Goal: Transaction & Acquisition: Purchase product/service

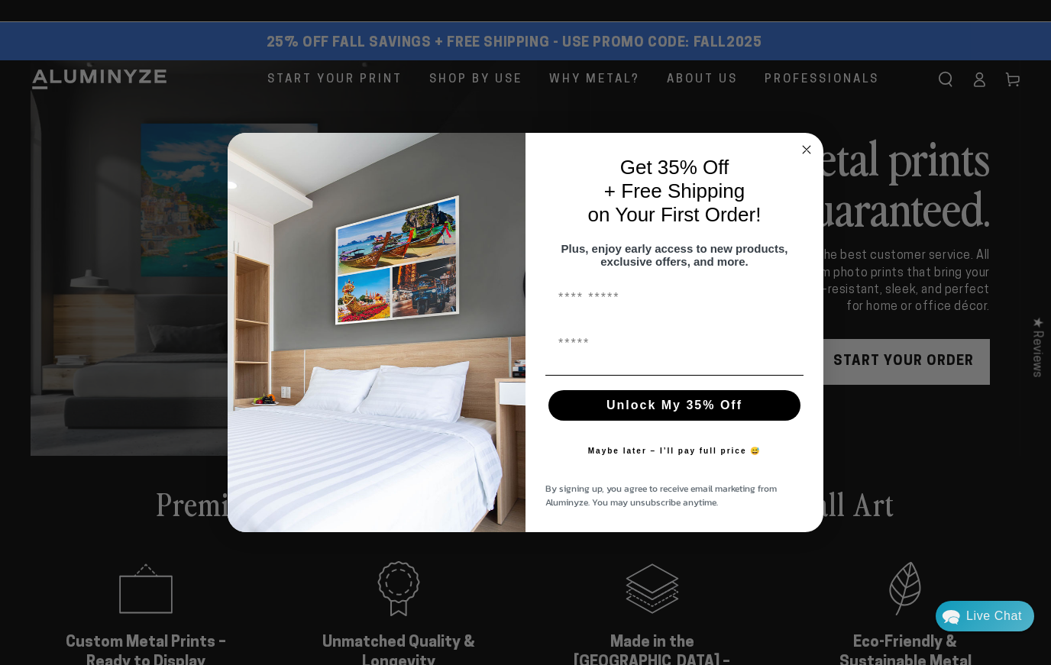
click at [793, 160] on p "Get 35% Off" at bounding box center [674, 168] width 252 height 24
click at [803, 148] on circle "Close dialog" at bounding box center [807, 150] width 18 height 18
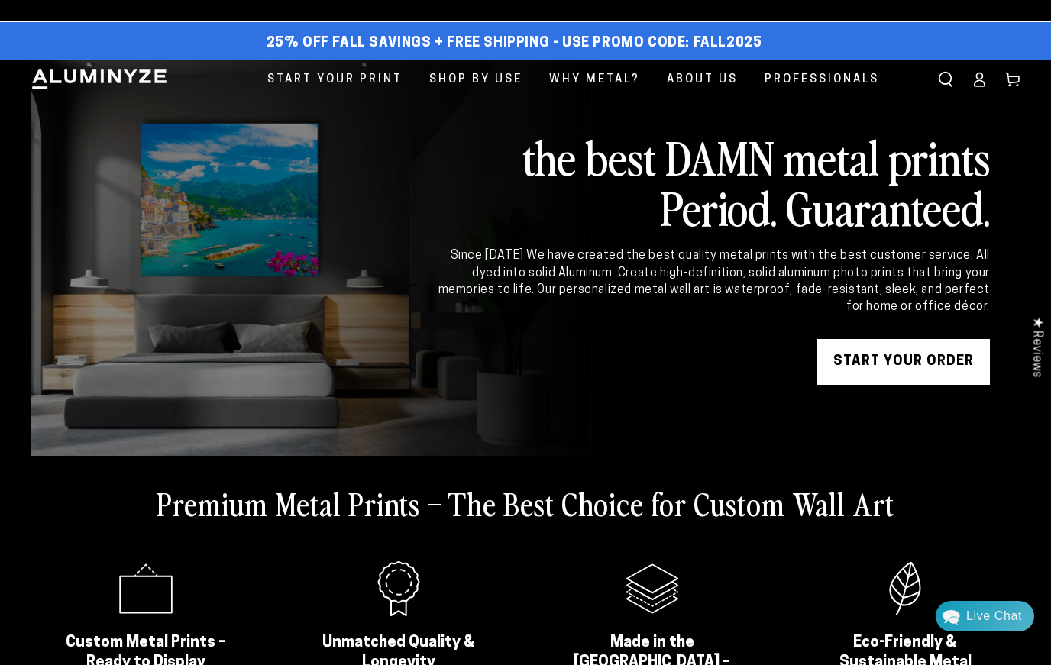
click at [854, 364] on link "START YOUR Order" at bounding box center [903, 362] width 173 height 46
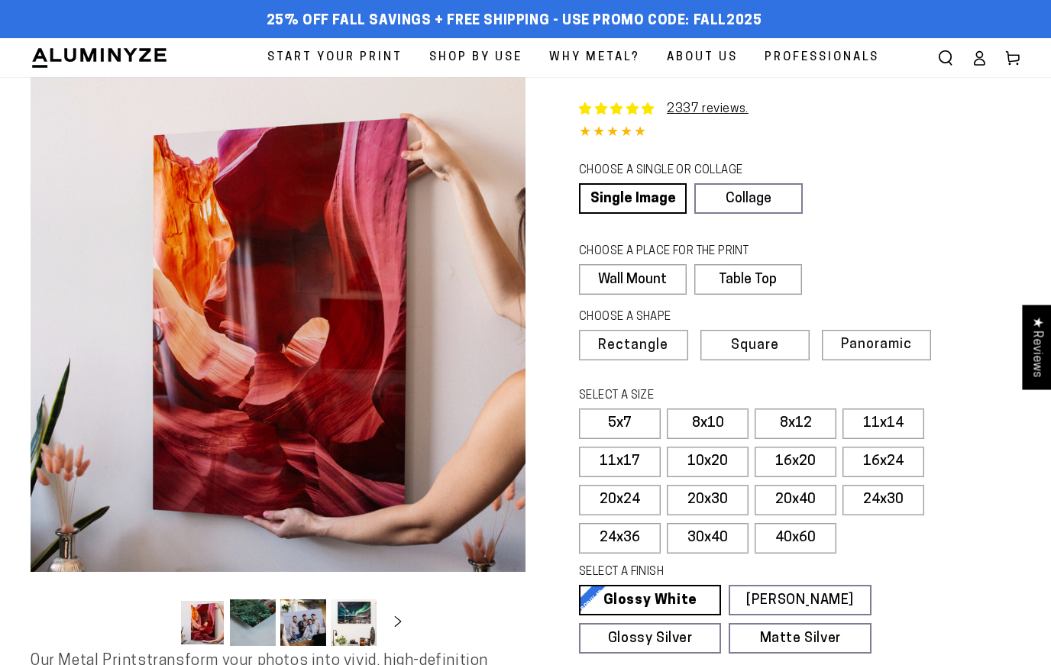
select select "**********"
click at [718, 26] on span "25% off FALL Savings + Free Shipping - Use Promo Code: FALL2025" at bounding box center [515, 21] width 496 height 17
click at [722, 425] on label "8x10" at bounding box center [708, 424] width 82 height 31
click at [790, 344] on label "Square" at bounding box center [754, 345] width 109 height 31
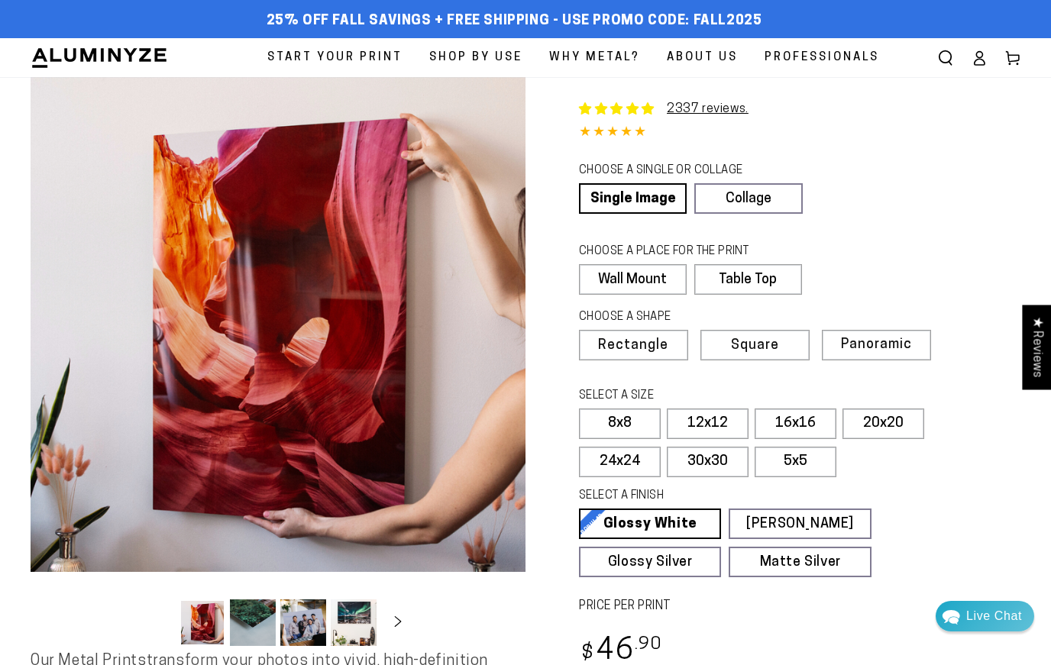
click at [654, 344] on span "Rectangle" at bounding box center [633, 346] width 70 height 14
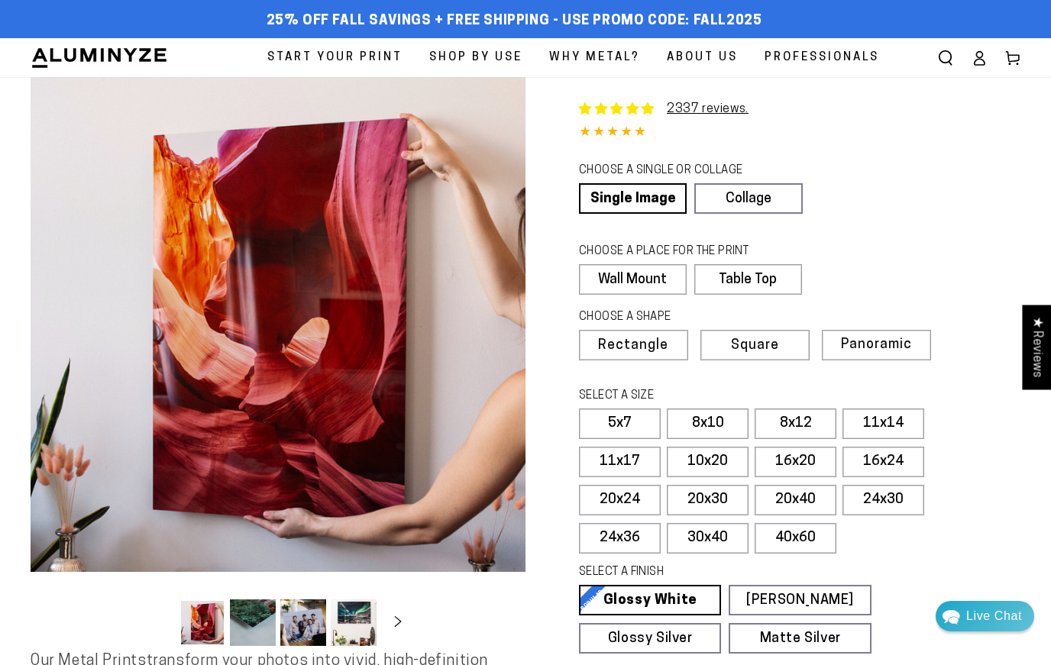
click at [714, 422] on label "8x10" at bounding box center [708, 424] width 82 height 31
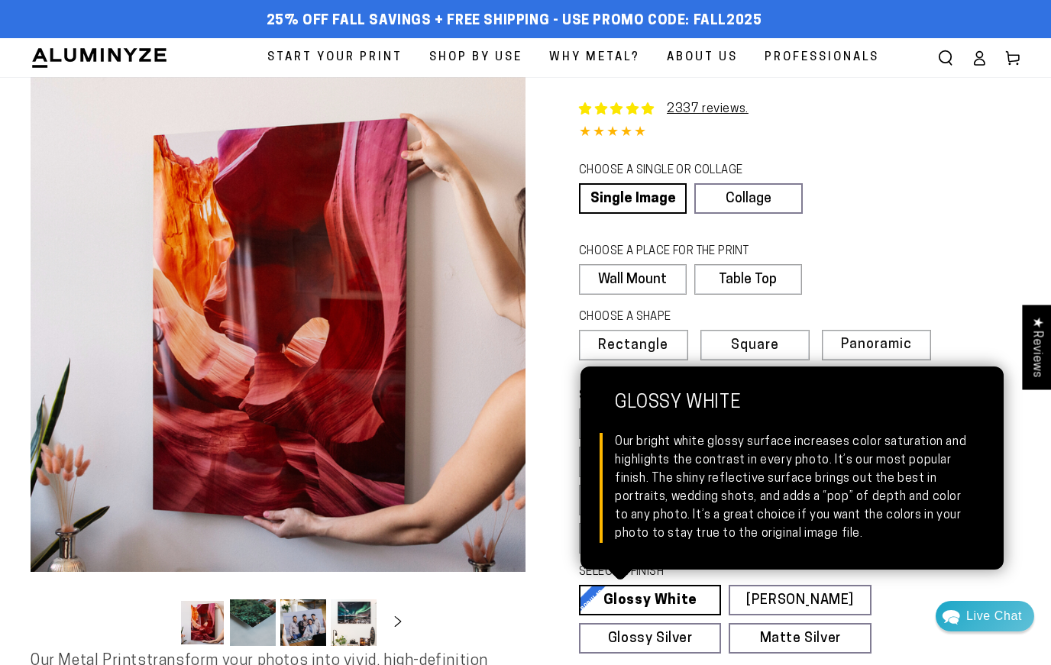
click at [654, 593] on link "Glossy White Glossy White Our bright white glossy surface increases color satur…" at bounding box center [650, 600] width 142 height 31
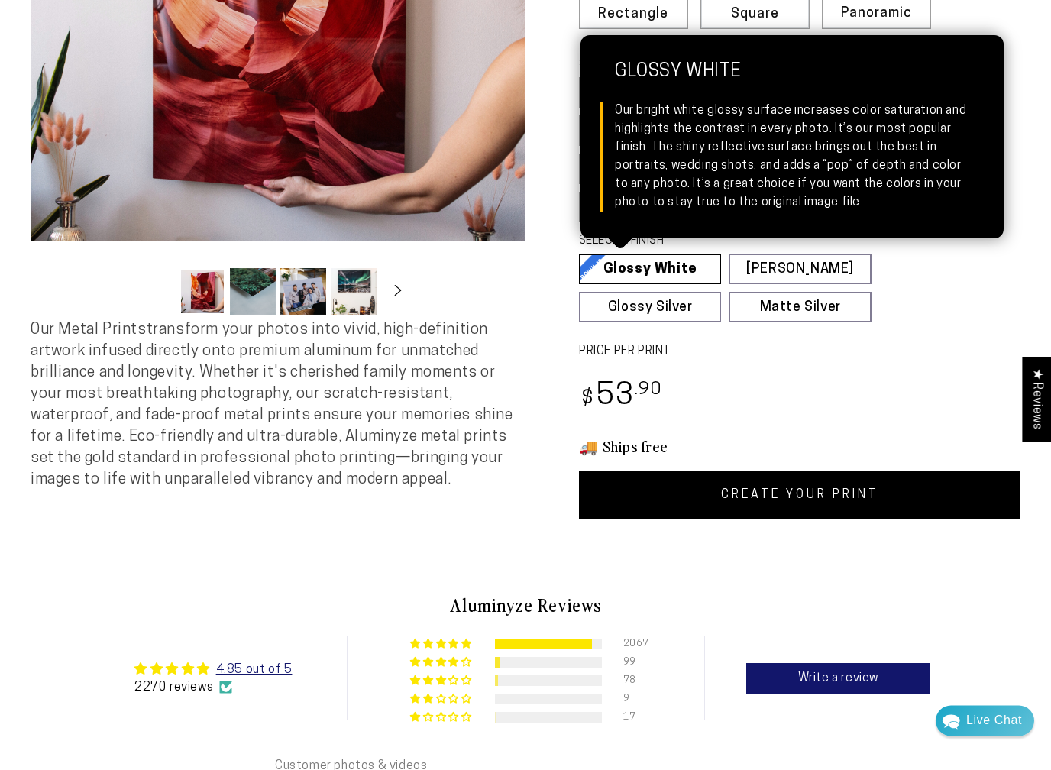
scroll to position [331, 0]
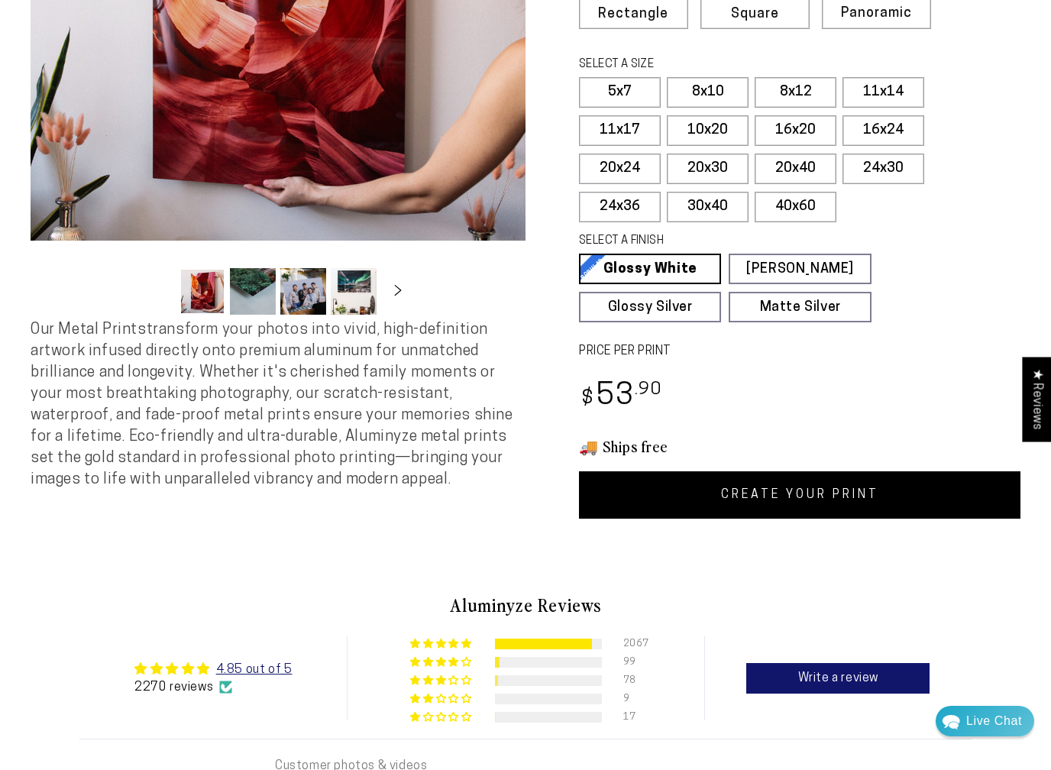
click at [676, 491] on link "CREATE YOUR PRINT" at bounding box center [799, 494] width 441 height 47
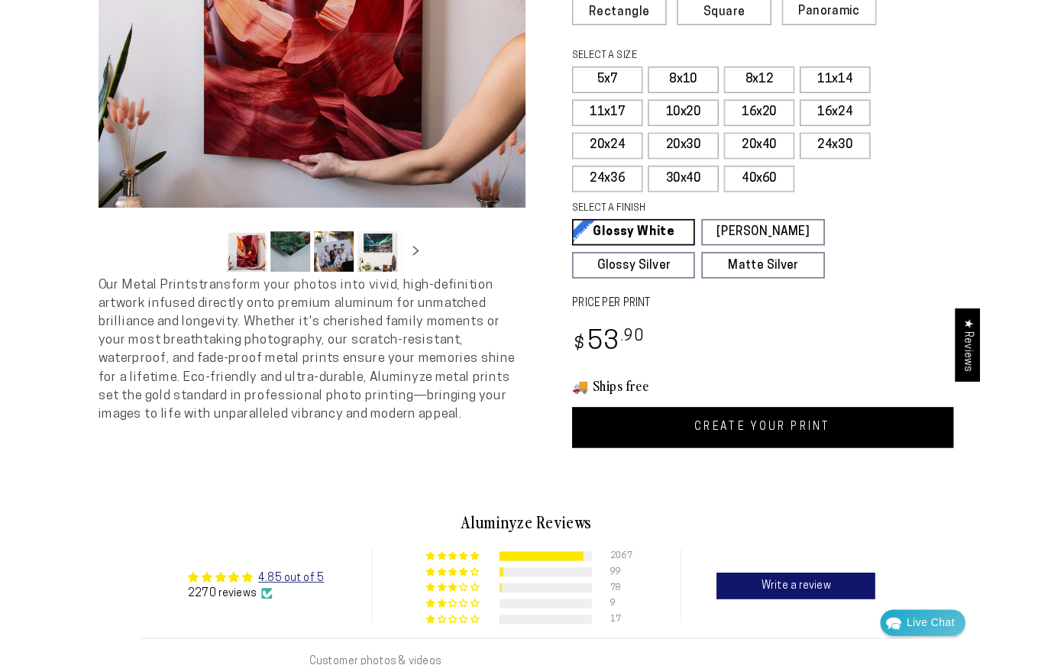
scroll to position [374, 0]
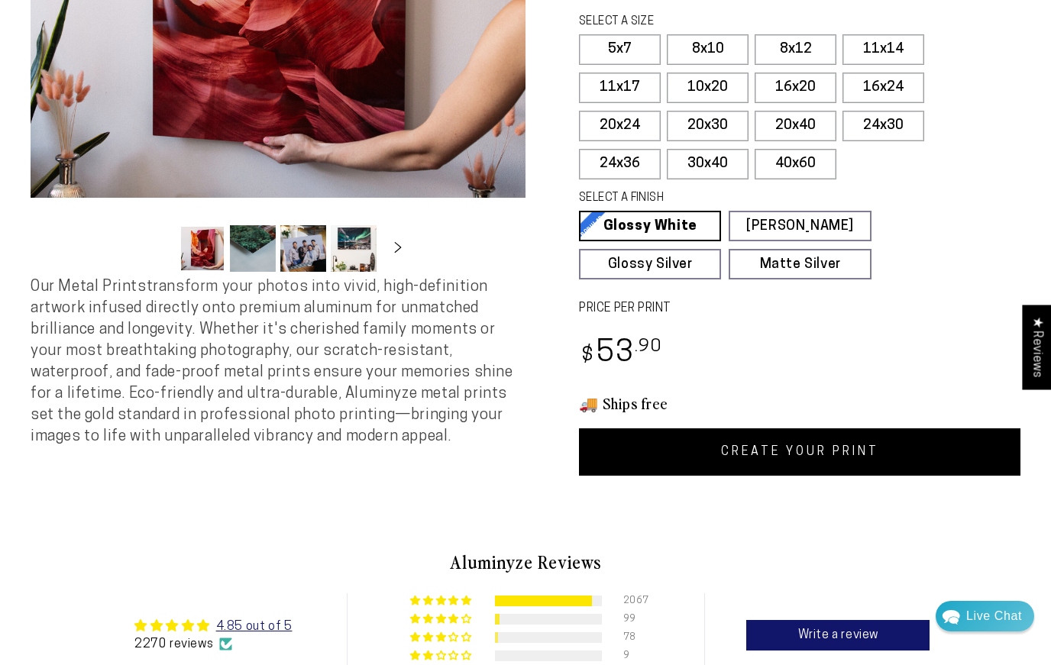
click at [749, 453] on link "CREATE YOUR PRINT" at bounding box center [799, 451] width 441 height 47
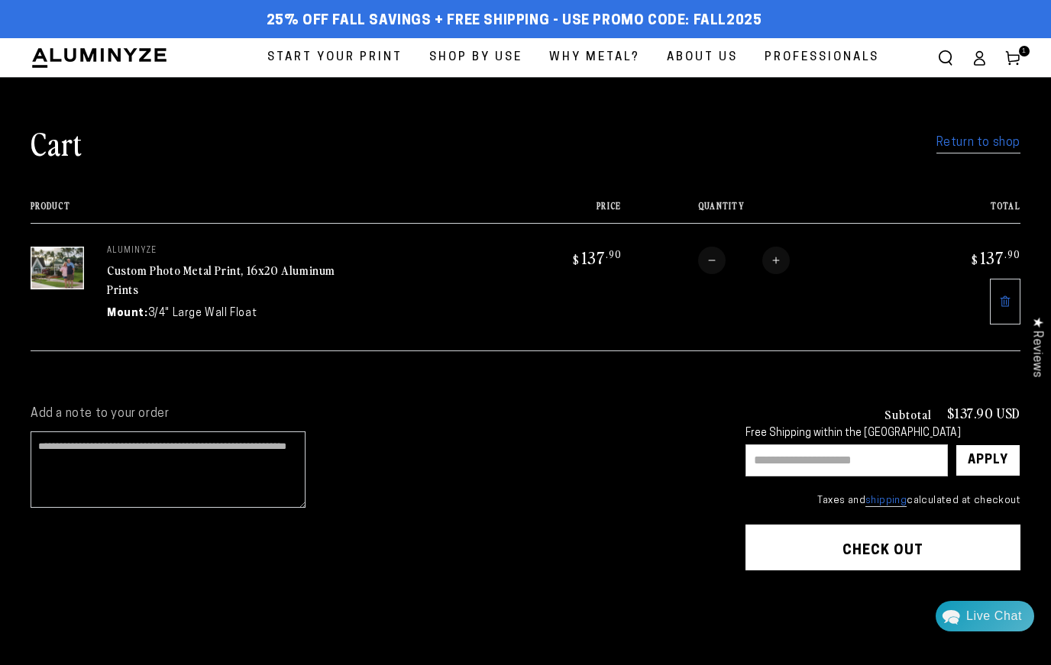
click at [975, 150] on link "Return to shop" at bounding box center [978, 143] width 84 height 22
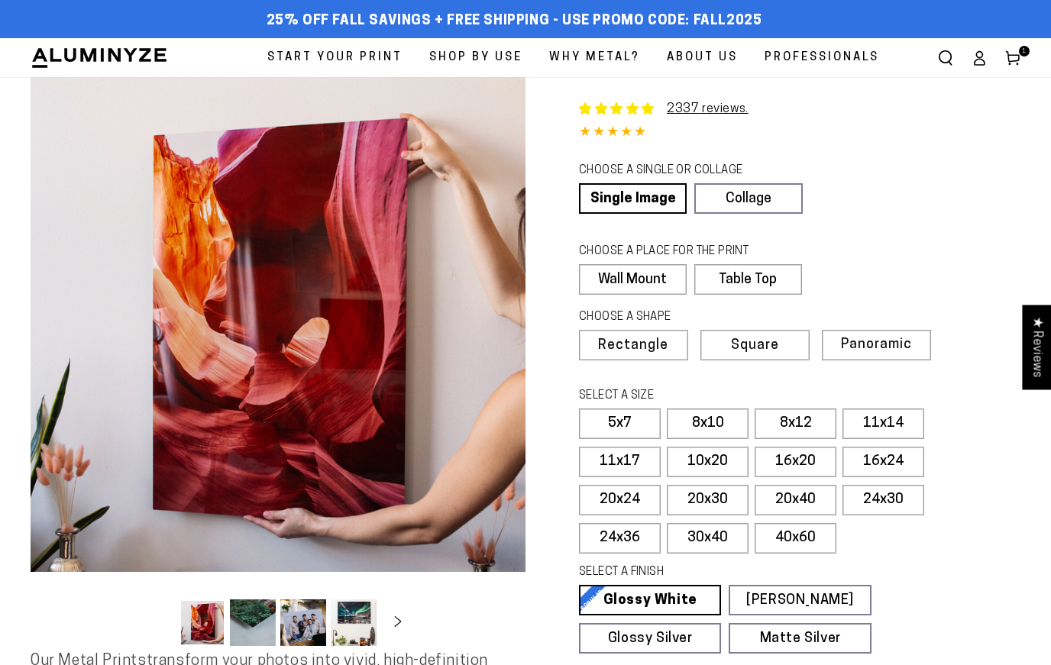
select select "**********"
click at [779, 281] on label "Table Top" at bounding box center [748, 279] width 108 height 31
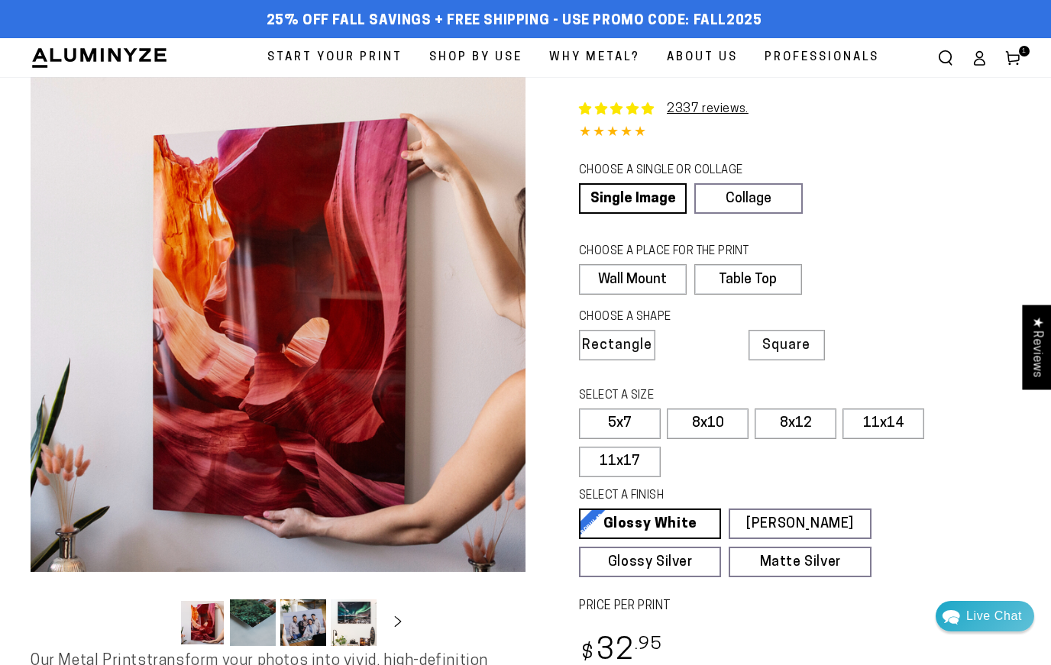
click at [793, 345] on span "Square" at bounding box center [786, 346] width 48 height 14
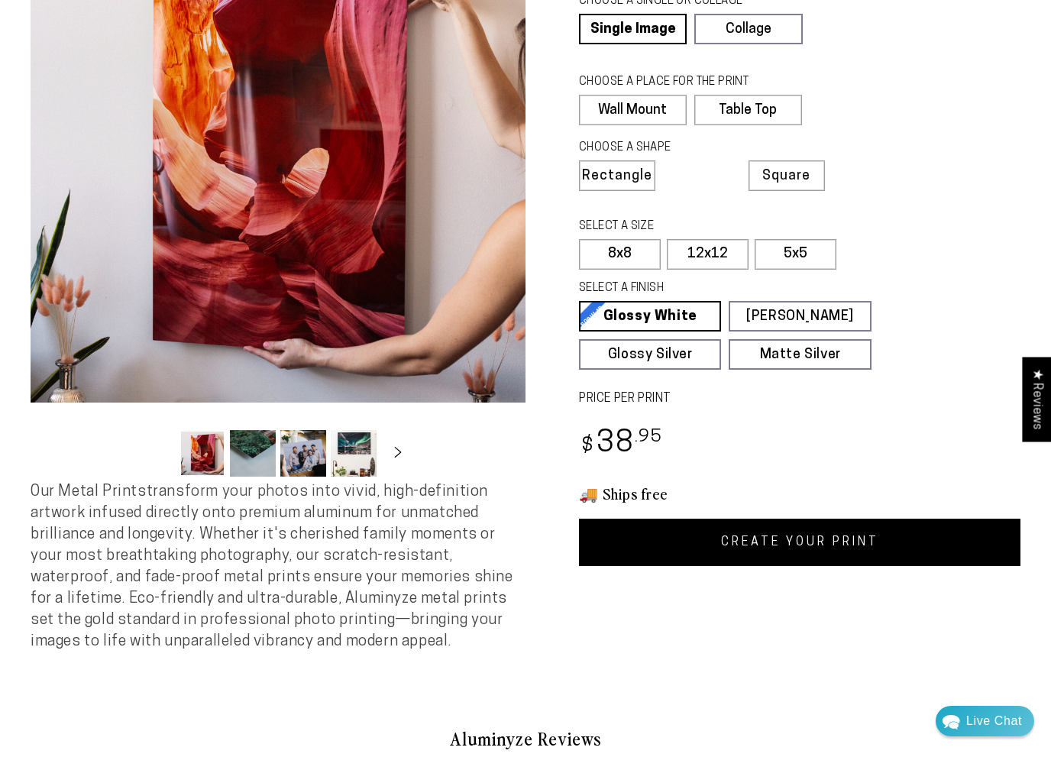
scroll to position [170, 0]
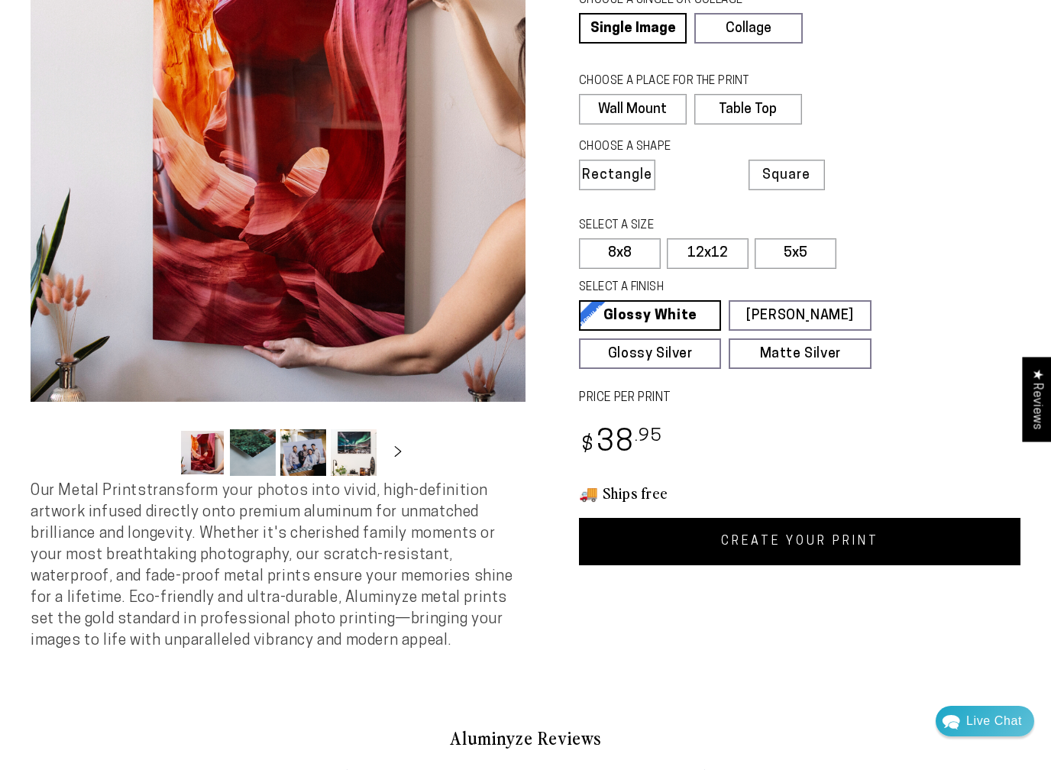
click at [777, 538] on link "CREATE YOUR PRINT" at bounding box center [799, 541] width 441 height 47
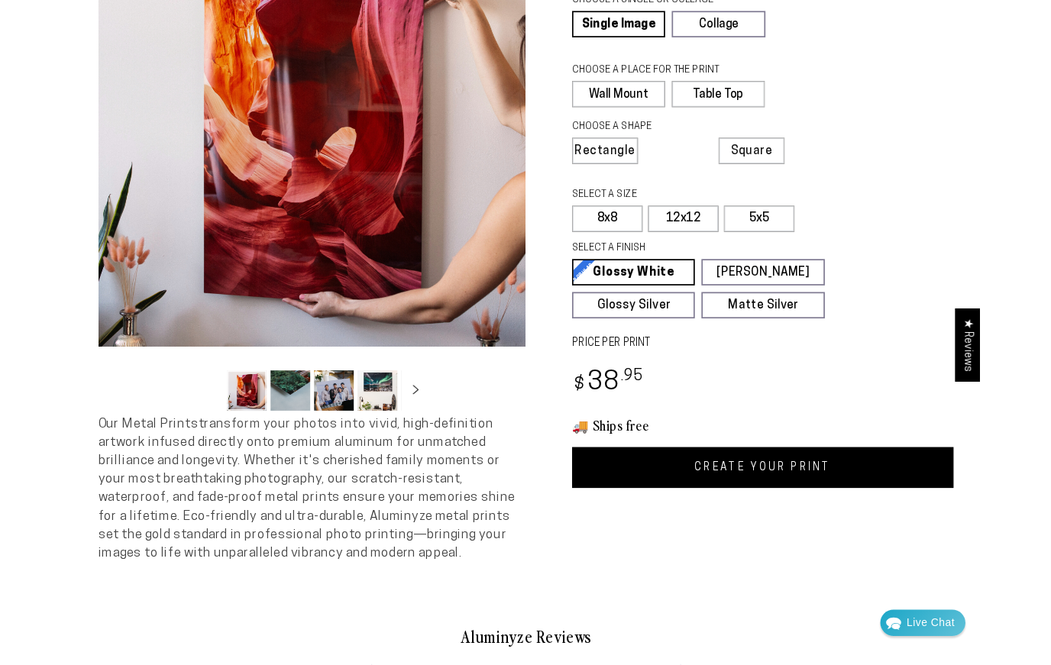
scroll to position [77, 0]
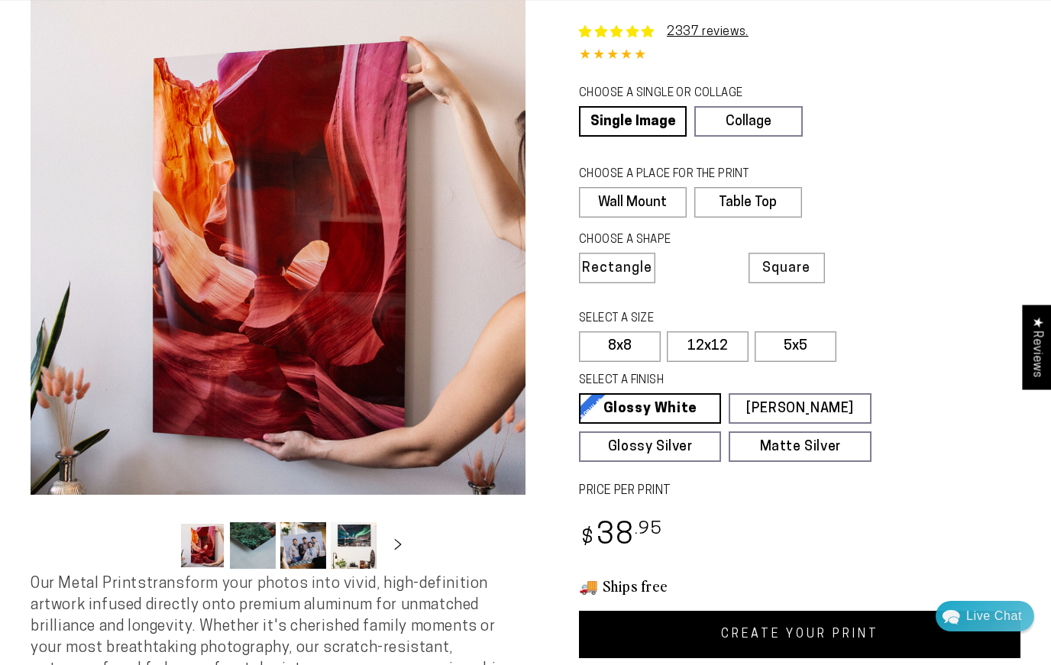
click at [796, 347] on label "5x5" at bounding box center [795, 346] width 82 height 31
click at [635, 347] on label "8x8" at bounding box center [620, 346] width 82 height 31
click at [815, 341] on label "5x5" at bounding box center [795, 346] width 82 height 31
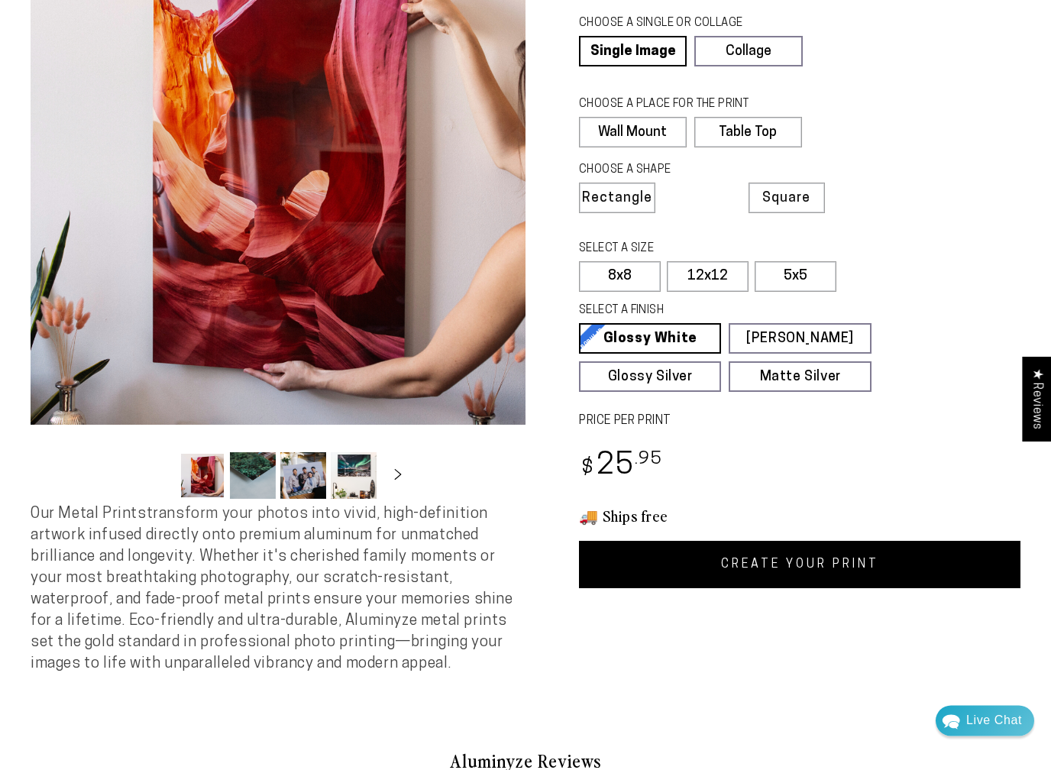
scroll to position [148, 0]
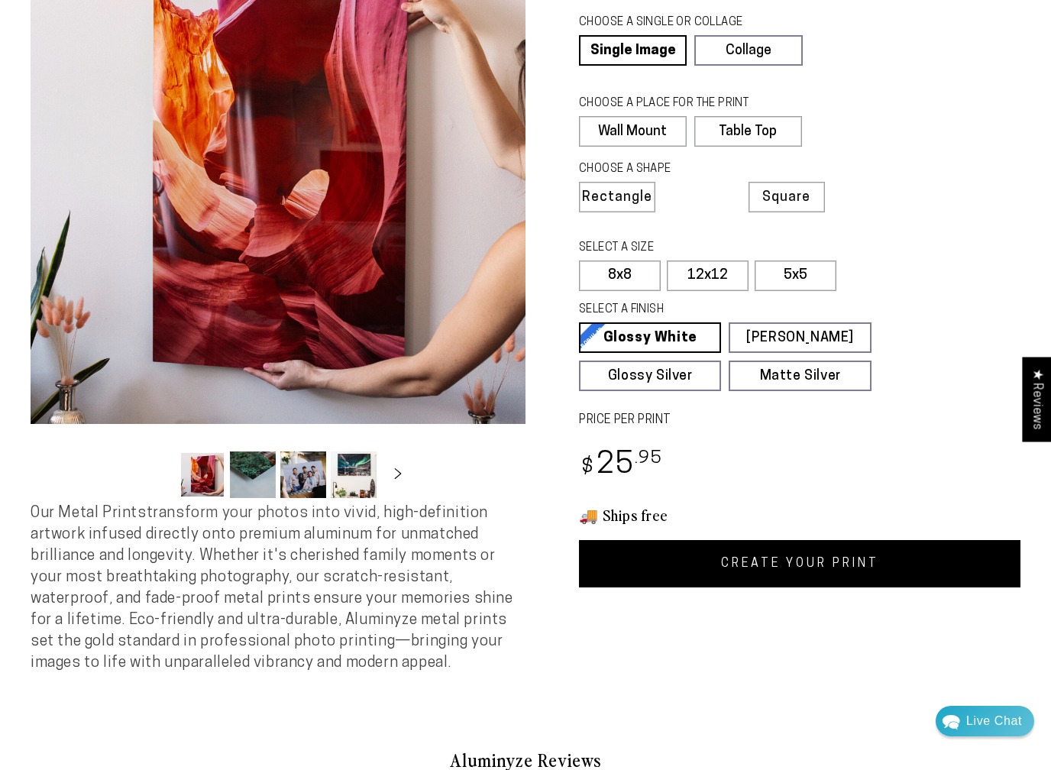
click at [771, 561] on link "CREATE YOUR PRINT" at bounding box center [799, 563] width 441 height 47
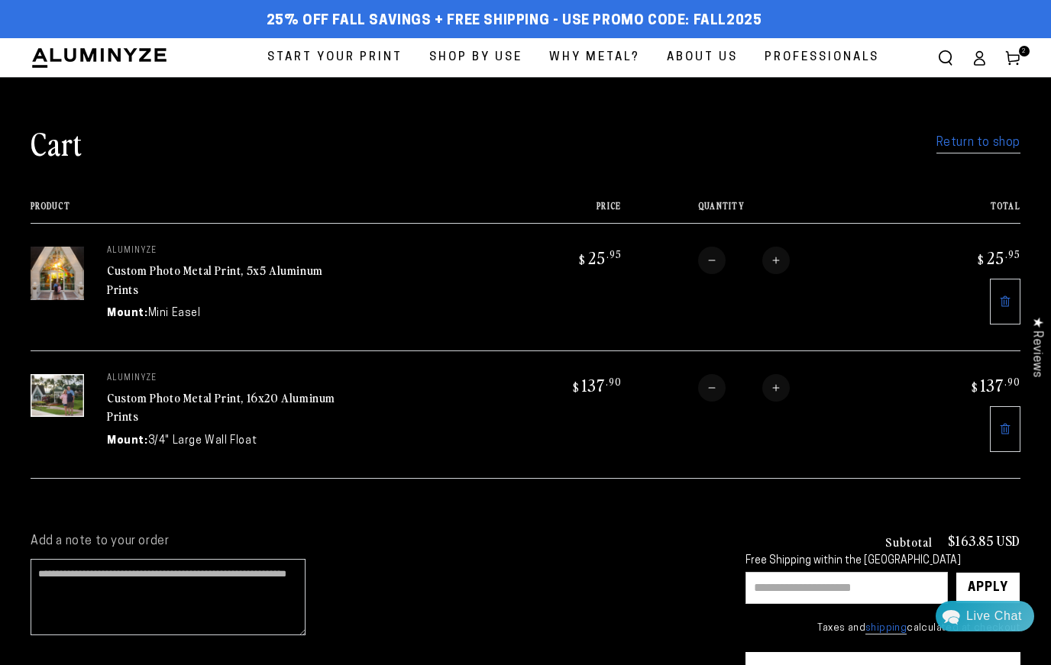
click at [965, 150] on link "Return to shop" at bounding box center [978, 143] width 84 height 22
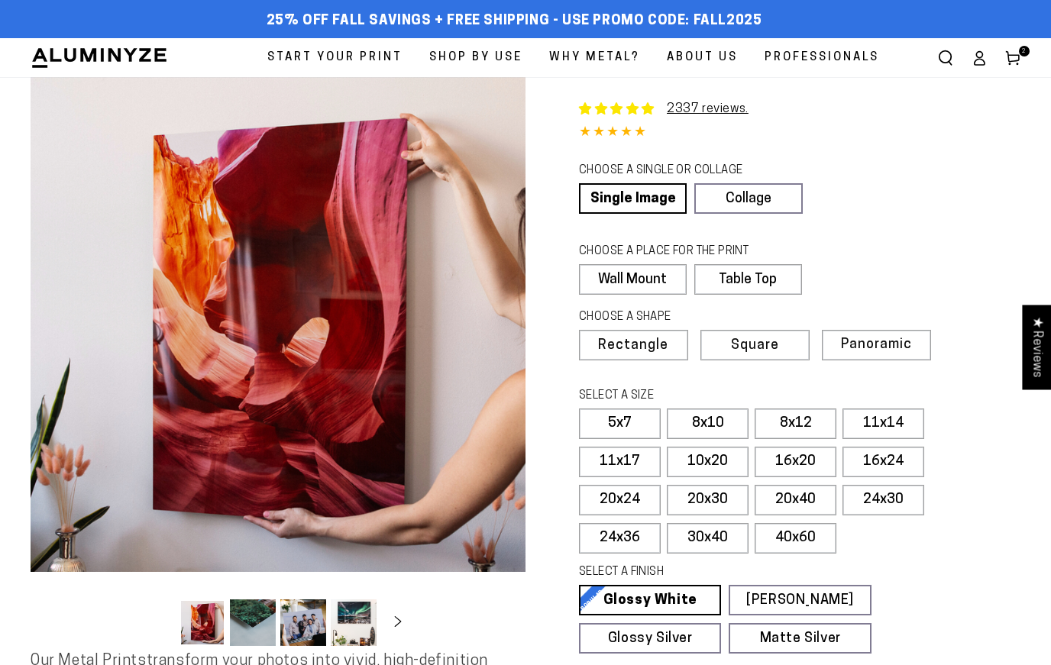
select select "**********"
click at [747, 281] on label "Table Top" at bounding box center [748, 279] width 108 height 31
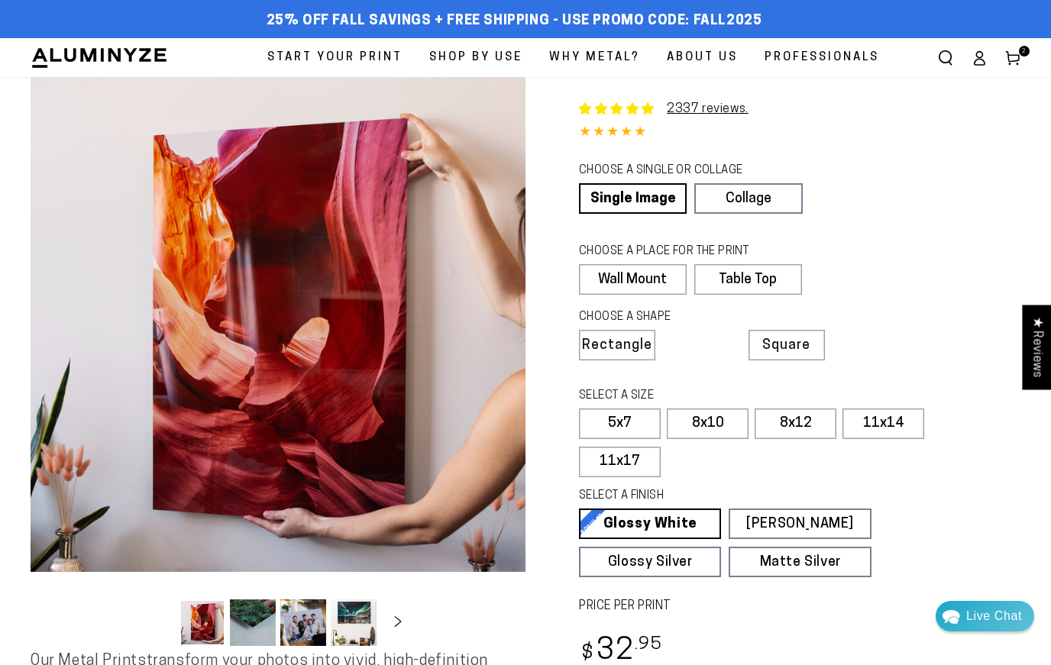
click at [808, 345] on span "Square" at bounding box center [786, 346] width 48 height 14
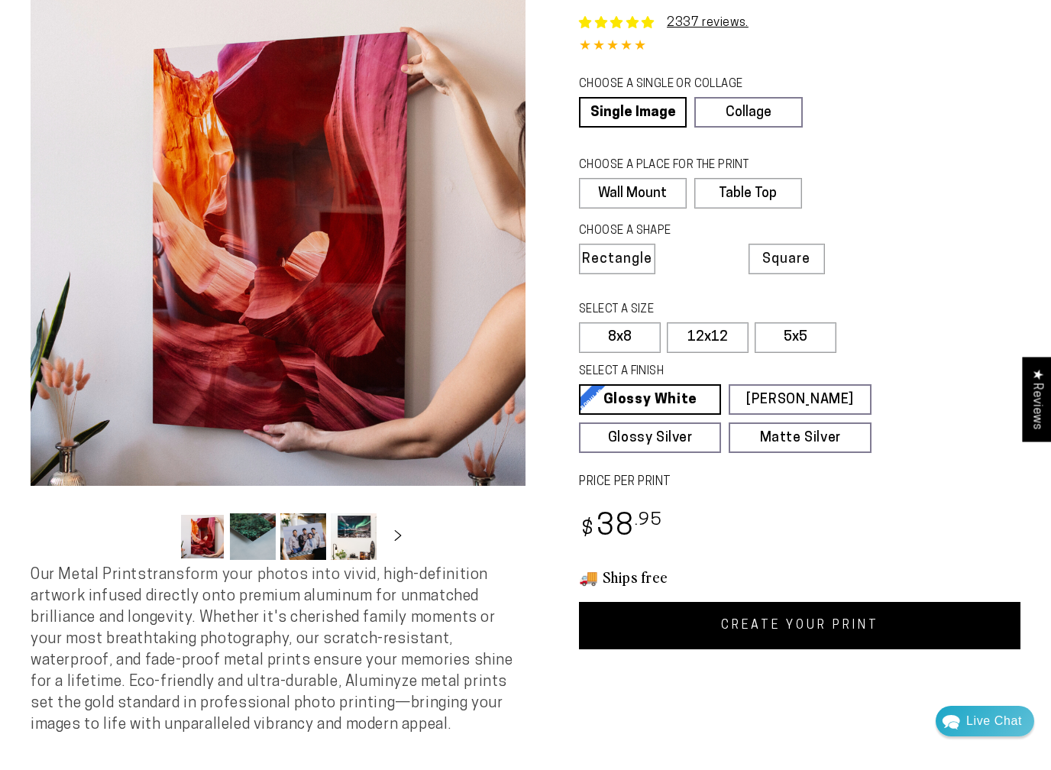
scroll to position [87, 0]
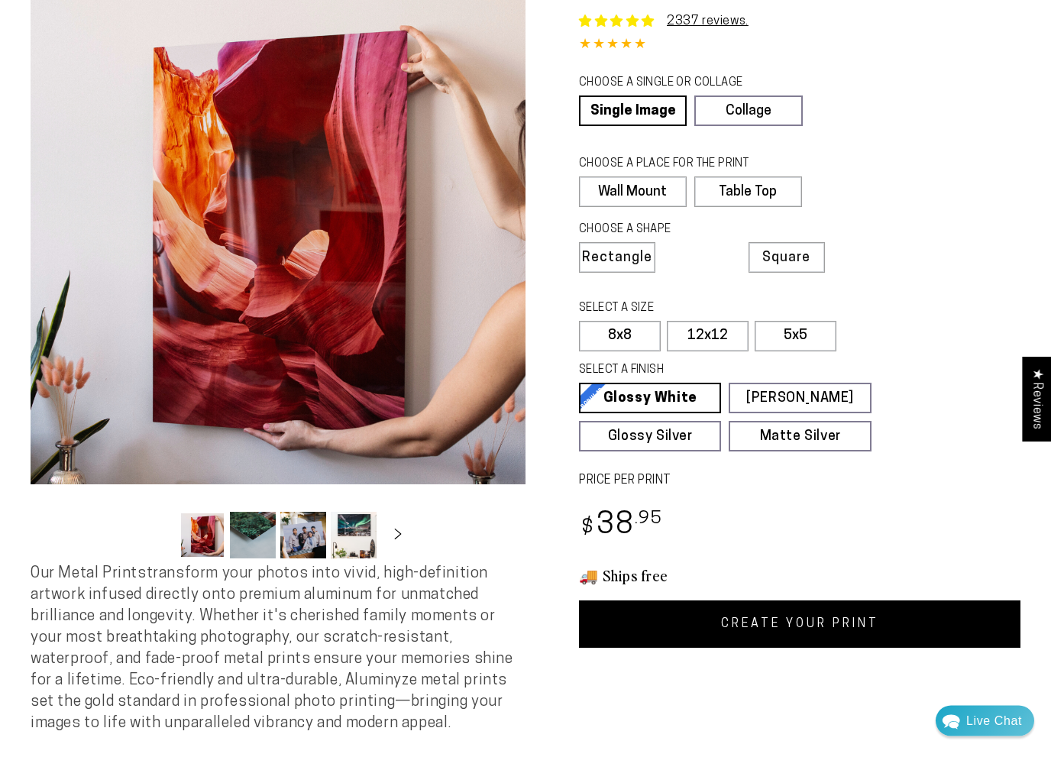
click at [846, 615] on link "CREATE YOUR PRINT" at bounding box center [799, 624] width 441 height 47
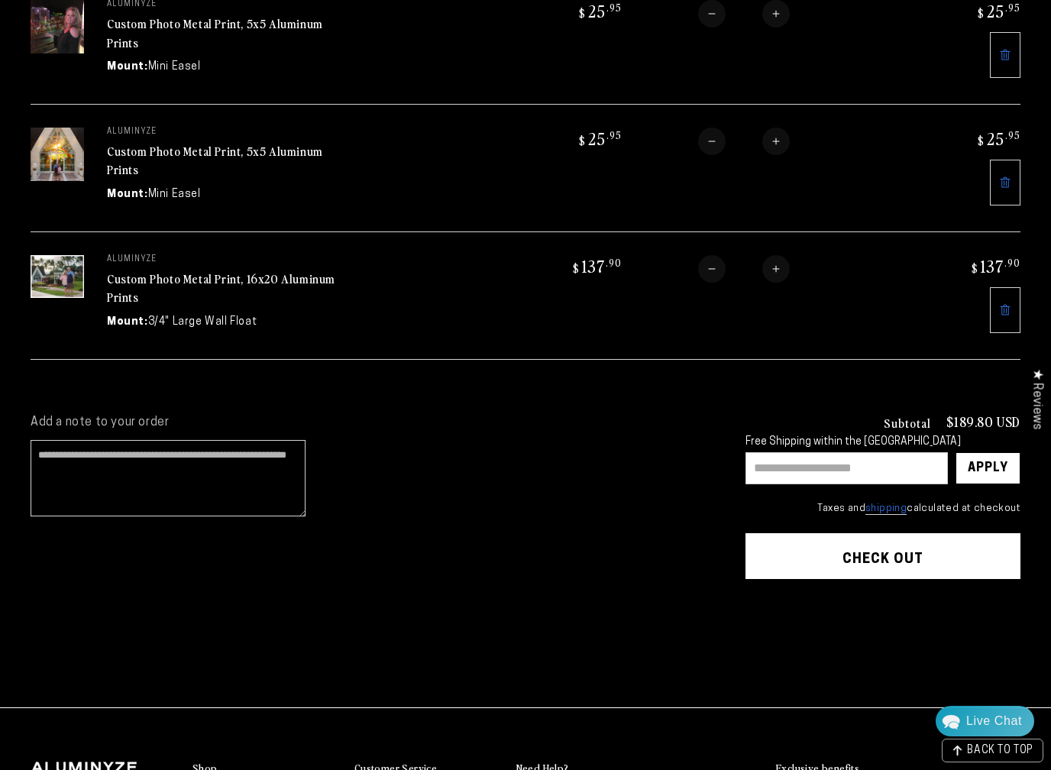
scroll to position [252, 0]
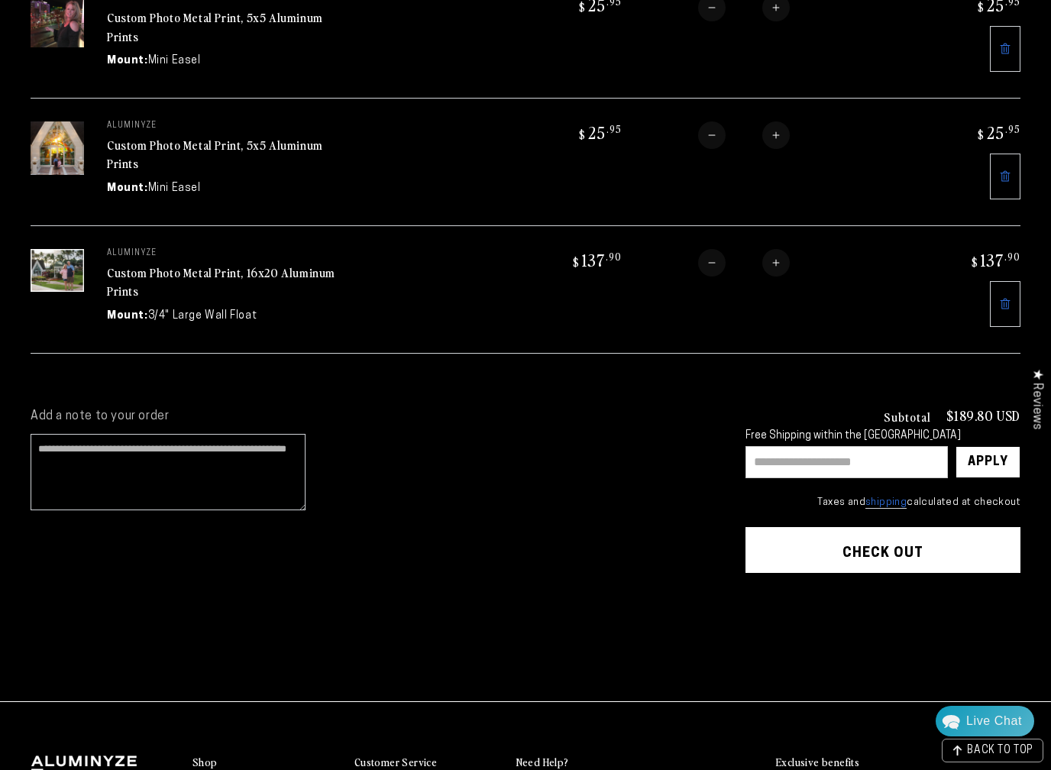
click at [875, 457] on input "text" at bounding box center [846, 462] width 202 height 32
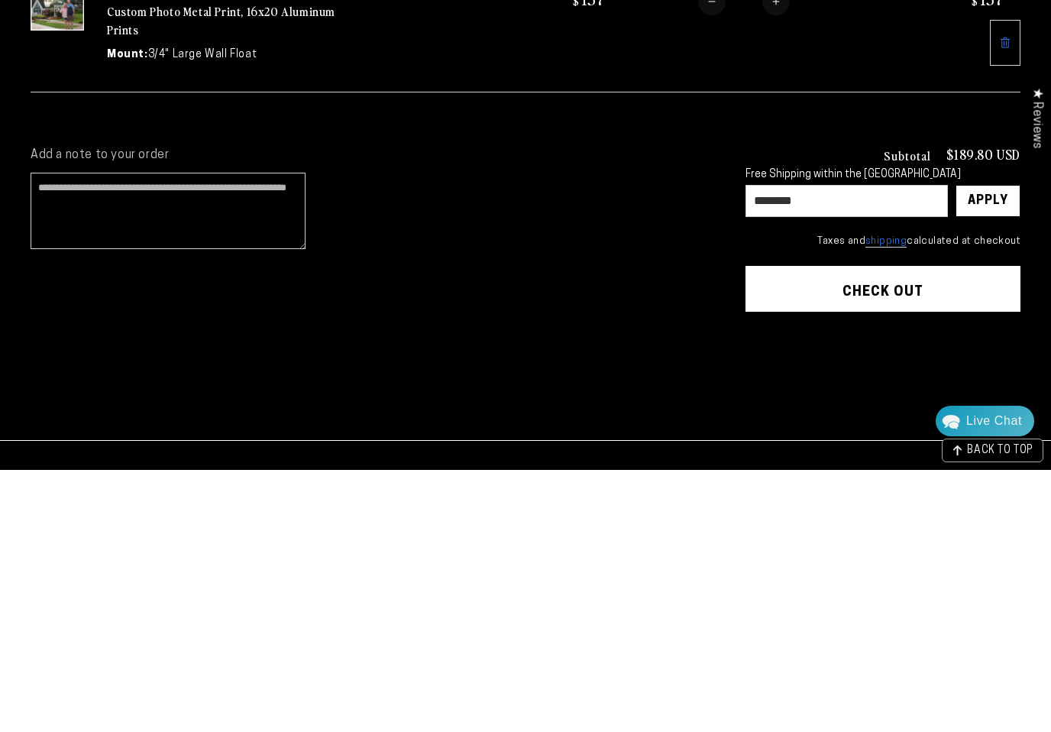
type input "********"
click at [1004, 447] on div "Apply" at bounding box center [988, 462] width 40 height 31
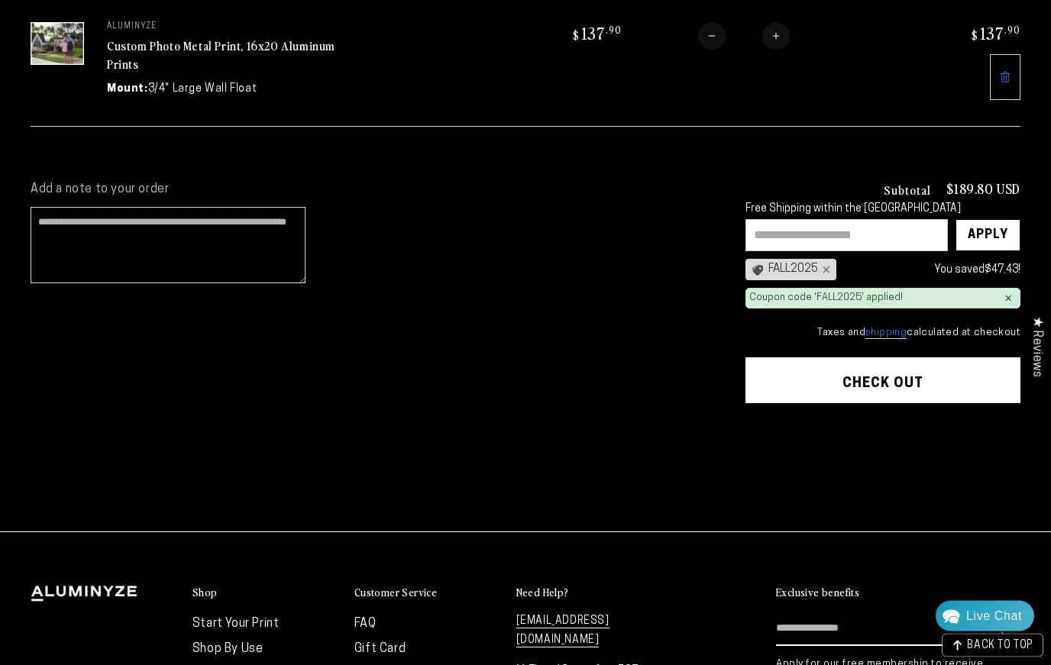
scroll to position [477, 0]
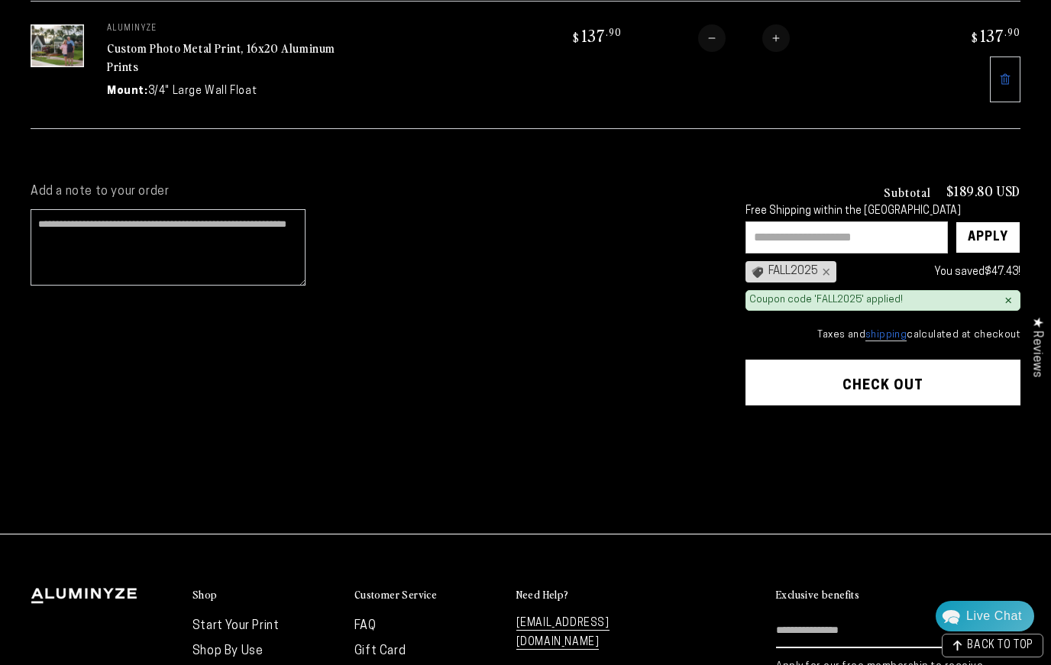
click at [777, 368] on button "Check out" at bounding box center [882, 383] width 275 height 46
